Goal: Transaction & Acquisition: Purchase product/service

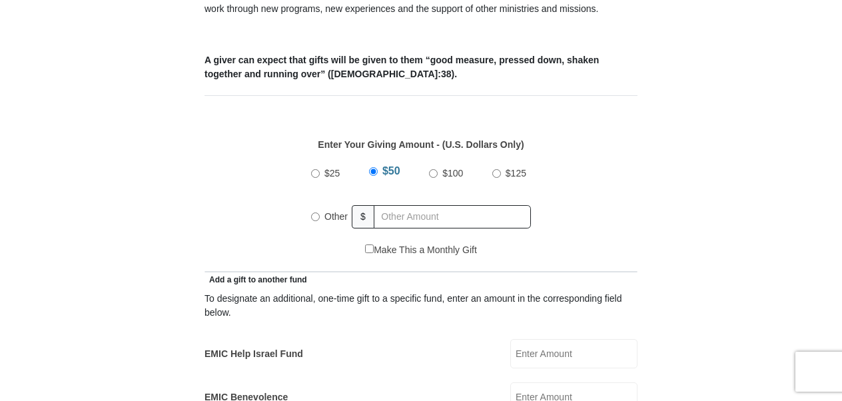
scroll to position [539, 0]
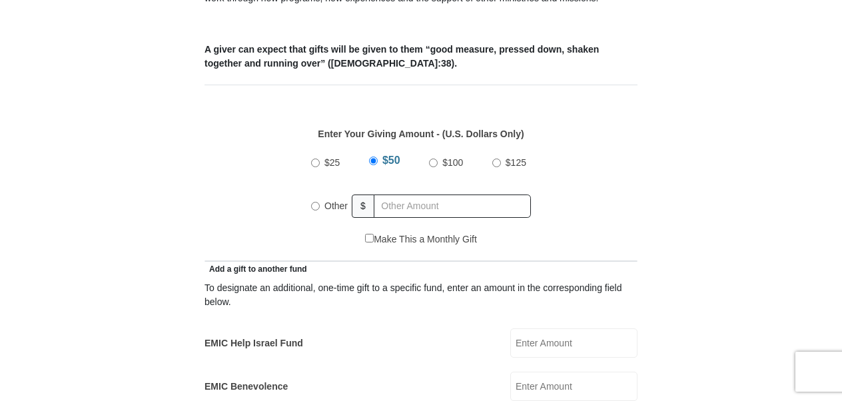
click at [317, 202] on input "Other" at bounding box center [315, 206] width 9 height 9
radio input "true"
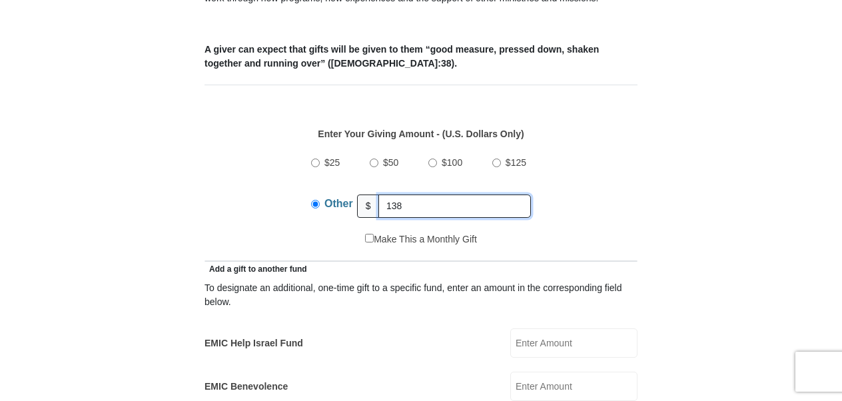
type input "138"
click at [619, 203] on div "$25 $50 $100 $125 Other $ 138" at bounding box center [421, 189] width 419 height 87
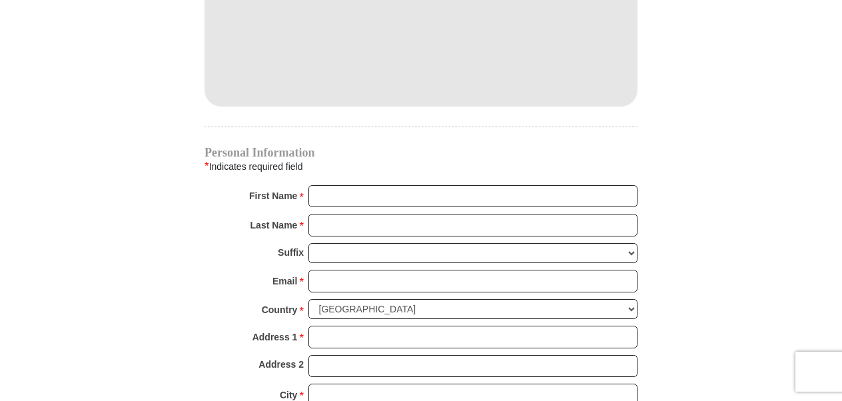
scroll to position [1229, 0]
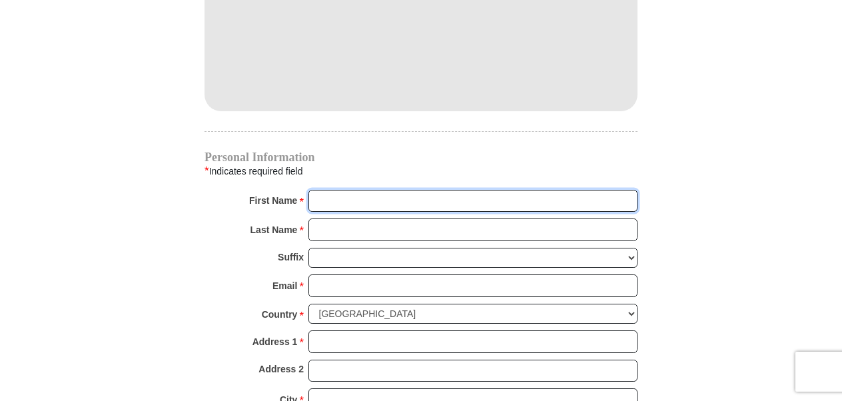
click at [344, 190] on input "First Name *" at bounding box center [472, 201] width 329 height 23
type input "[PERSON_NAME]"
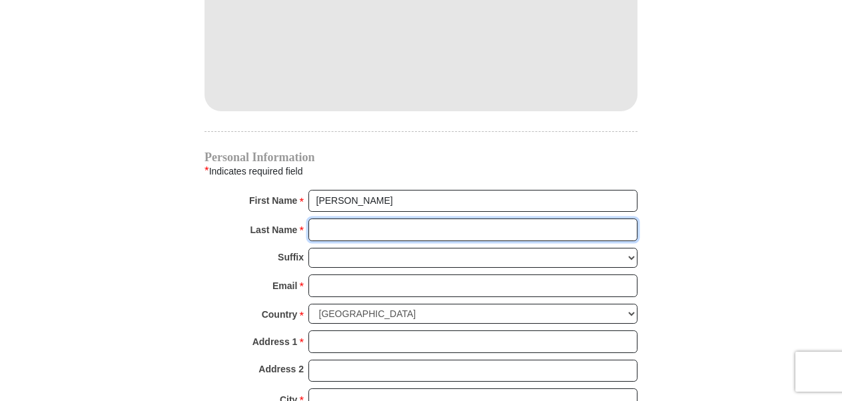
type input "[PERSON_NAME]"
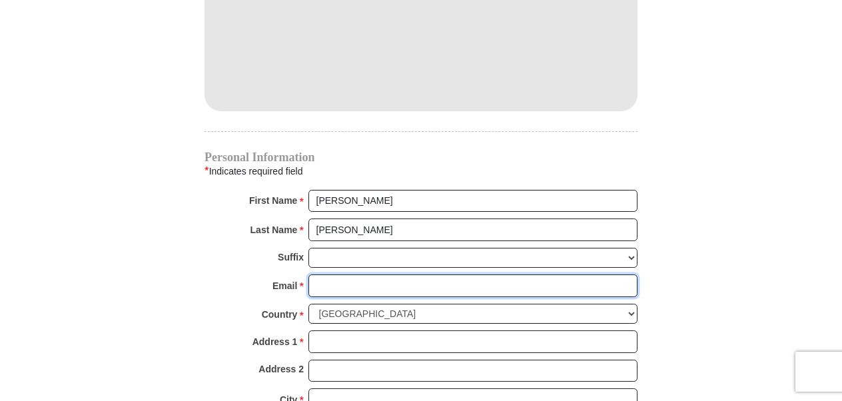
type input "[EMAIL_ADDRESS][PERSON_NAME][DOMAIN_NAME]"
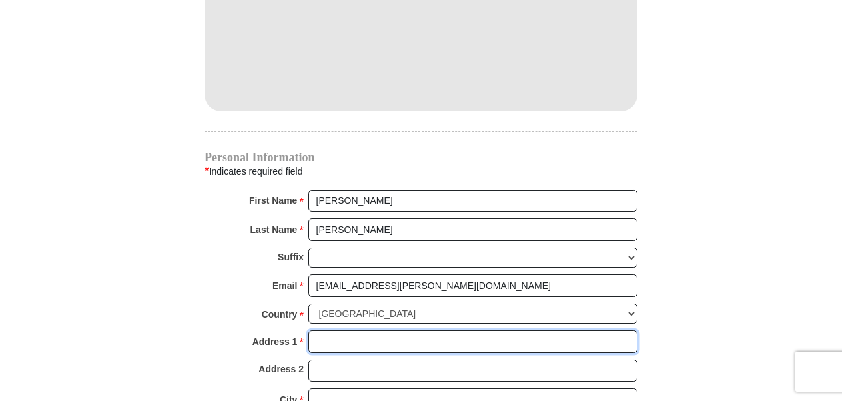
type input "[STREET_ADDRESS]"
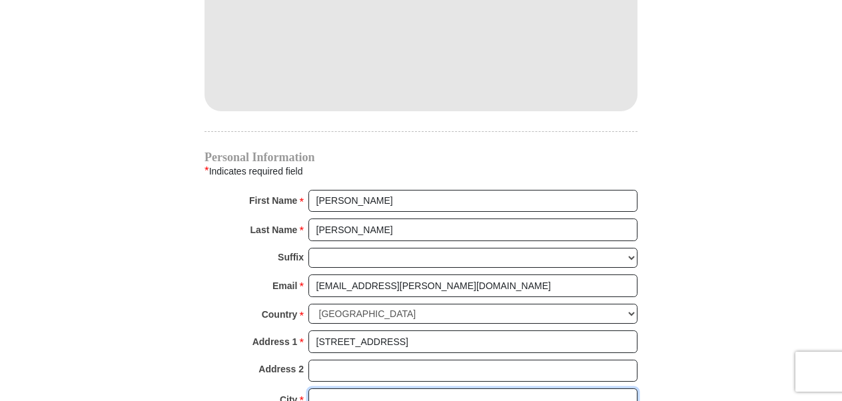
type input "Haslet"
select select "[GEOGRAPHIC_DATA]"
type input "76052"
type input "[PHONE_NUMBER]"
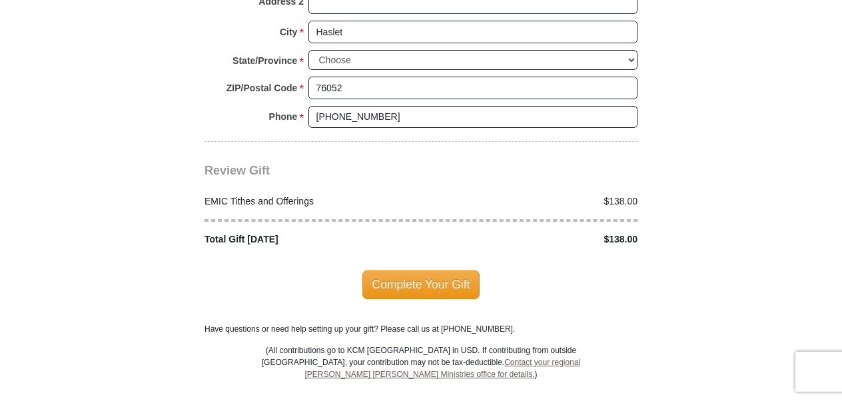
scroll to position [1602, 0]
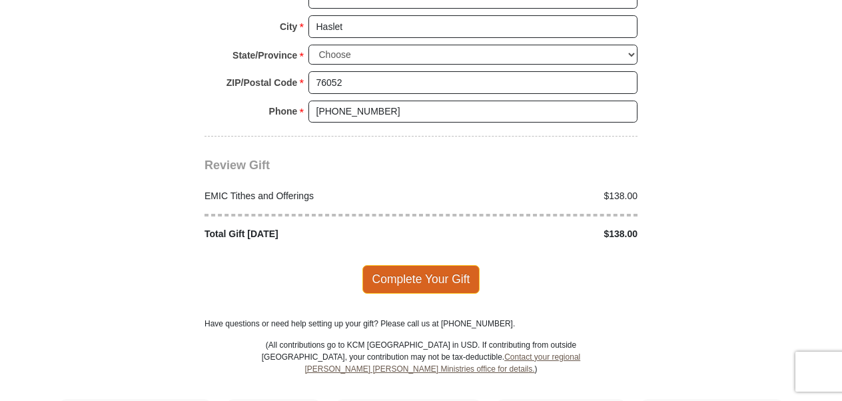
click at [380, 265] on span "Complete Your Gift" at bounding box center [421, 279] width 118 height 28
